Goal: Information Seeking & Learning: Learn about a topic

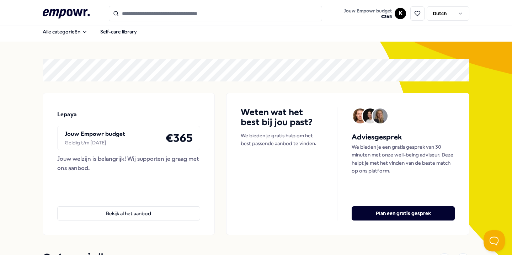
scroll to position [5, 0]
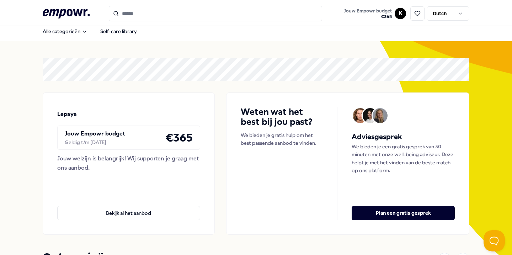
click at [455, 16] on html ".empowr-logo_svg__cls-1{fill:#03032f} Jouw Empowr budget € 365 K Dutch Alle cat…" at bounding box center [256, 127] width 512 height 255
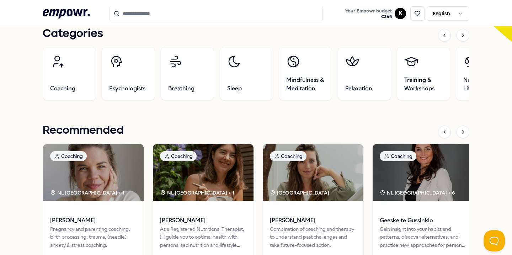
scroll to position [229, 0]
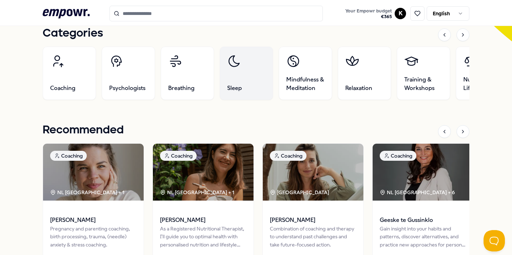
click at [236, 82] on link "Sleep" at bounding box center [246, 73] width 53 height 53
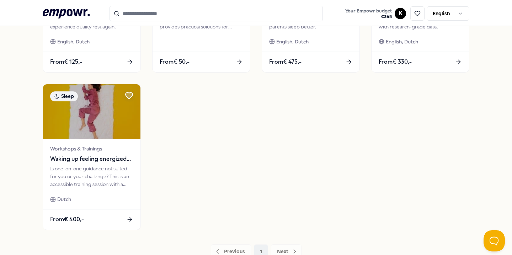
scroll to position [321, 0]
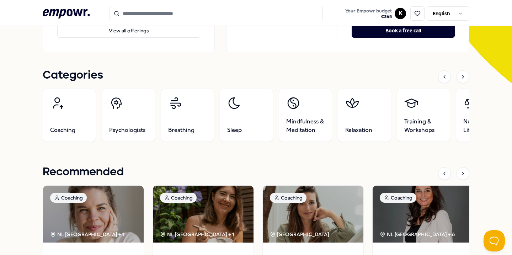
scroll to position [185, 0]
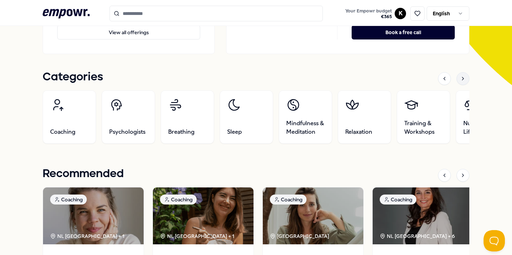
click at [464, 79] on icon at bounding box center [463, 79] width 6 height 6
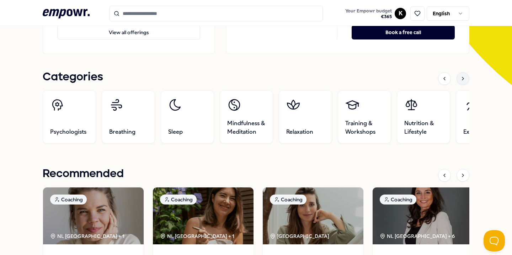
click at [464, 79] on icon at bounding box center [463, 79] width 6 height 6
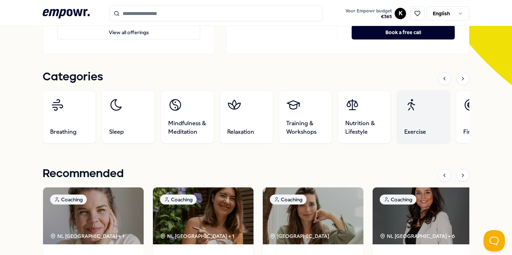
click at [434, 116] on link "Exercise" at bounding box center [423, 116] width 53 height 53
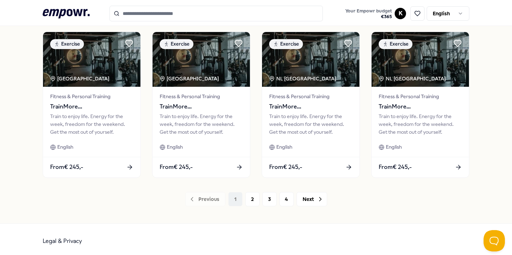
scroll to position [376, 0]
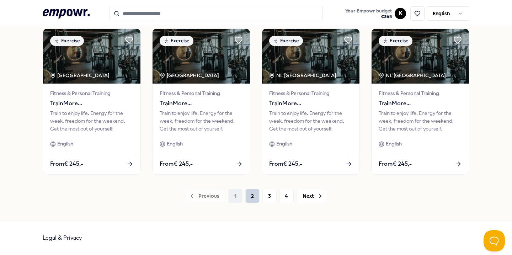
click at [252, 194] on button "2" at bounding box center [252, 196] width 14 height 14
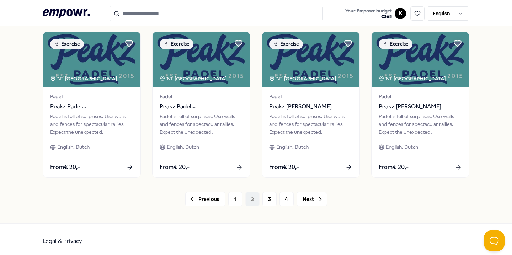
scroll to position [376, 0]
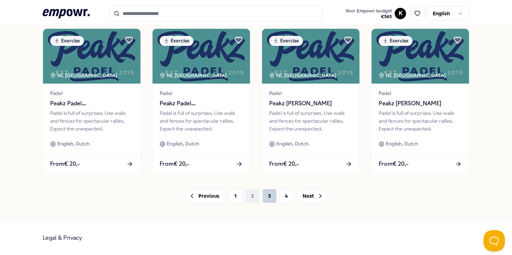
click at [264, 196] on button "3" at bounding box center [270, 196] width 14 height 14
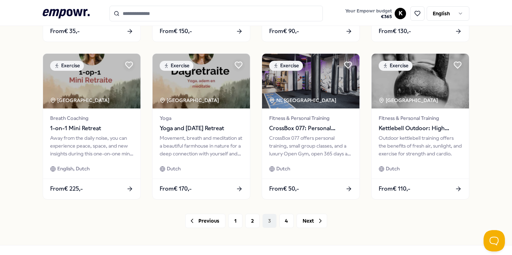
scroll to position [357, 0]
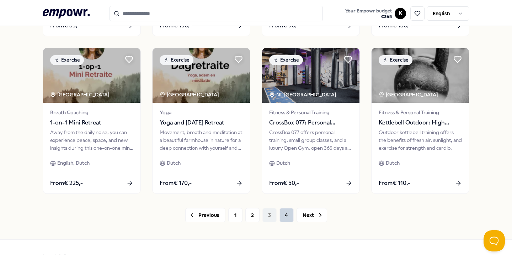
click at [284, 214] on button "4" at bounding box center [287, 215] width 14 height 14
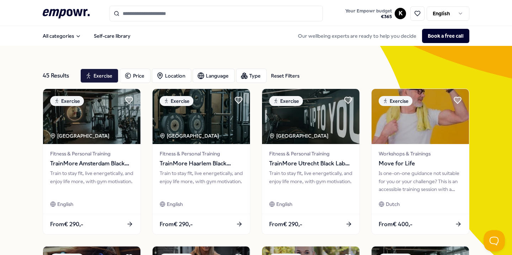
click at [51, 12] on icon at bounding box center [66, 13] width 47 height 9
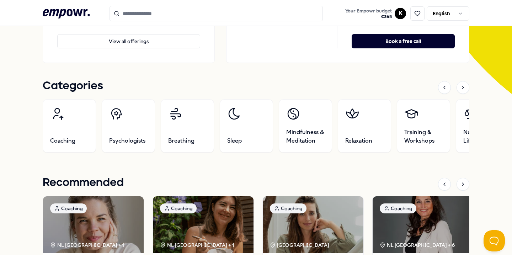
scroll to position [166, 0]
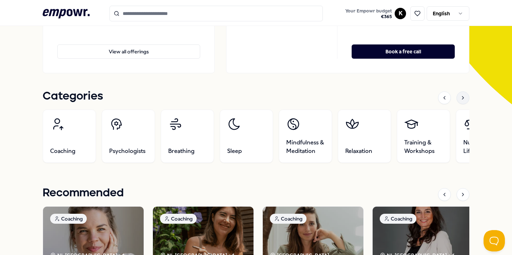
click at [463, 94] on div at bounding box center [463, 97] width 13 height 13
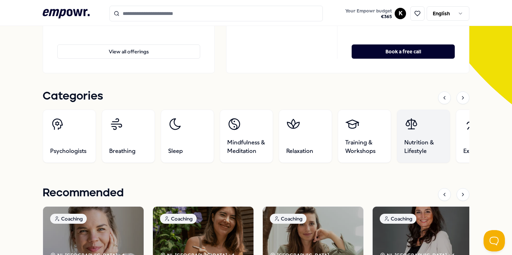
click at [431, 123] on link "Nutrition & Lifestyle" at bounding box center [423, 136] width 53 height 53
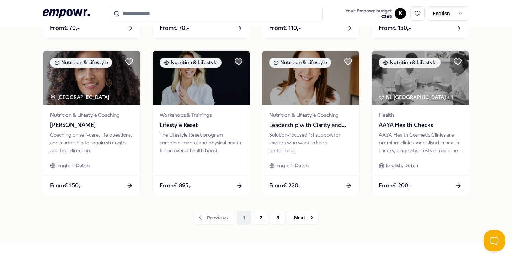
scroll to position [376, 0]
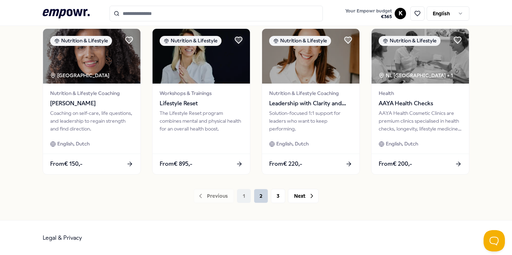
click at [260, 196] on button "2" at bounding box center [261, 196] width 14 height 14
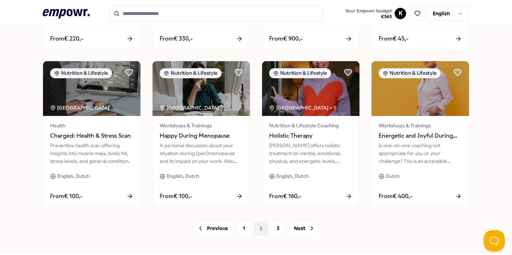
scroll to position [346, 0]
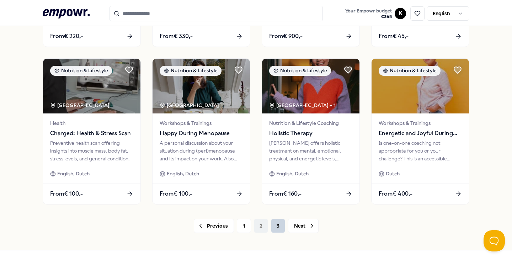
click at [273, 226] on button "3" at bounding box center [278, 226] width 14 height 14
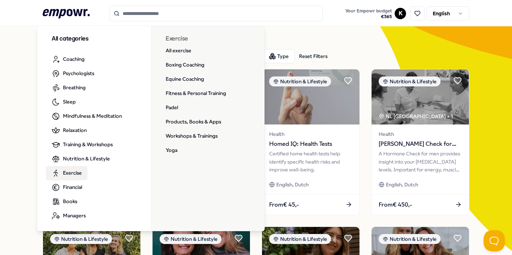
scroll to position [20, 0]
